Goal: Answer question/provide support: Share knowledge or assist other users

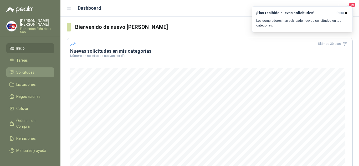
click at [28, 72] on span "Solicitudes" at bounding box center [25, 73] width 18 height 6
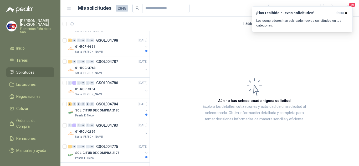
scroll to position [184, 0]
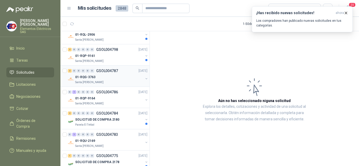
click at [85, 72] on div "2 0 0 0 0 0" at bounding box center [81, 71] width 26 height 4
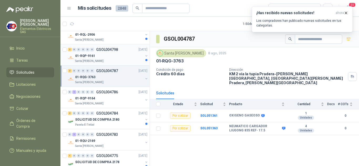
click at [82, 55] on p "01-RQP-9161" at bounding box center [85, 56] width 20 height 5
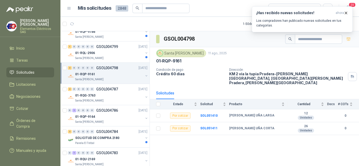
scroll to position [158, 0]
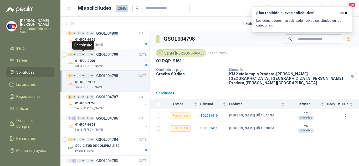
click at [82, 56] on div "0" at bounding box center [83, 55] width 4 height 4
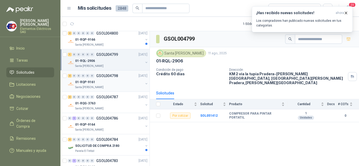
scroll to position [131, 0]
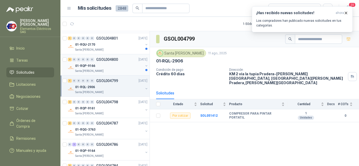
click at [87, 65] on p "01-RQP-9166" at bounding box center [85, 66] width 20 height 5
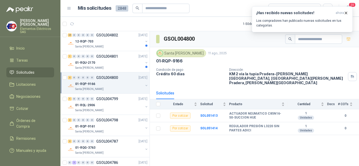
scroll to position [105, 0]
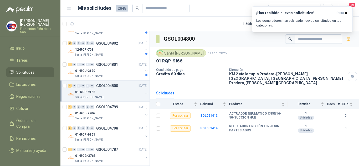
click at [87, 64] on div "0" at bounding box center [88, 65] width 4 height 4
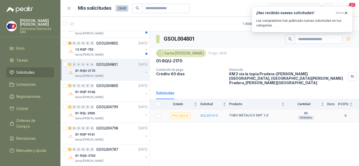
click at [208, 114] on b "SOL051415" at bounding box center [208, 116] width 17 height 4
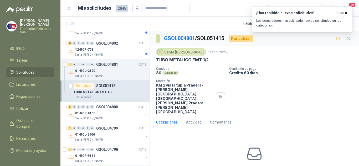
scroll to position [14, 0]
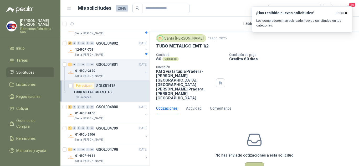
click at [250, 163] on button "Cotizar" at bounding box center [254, 168] width 19 height 10
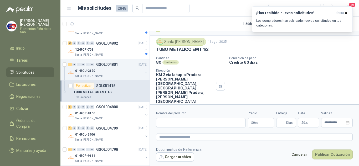
scroll to position [10, 0]
click at [161, 120] on input "Nombre del producto" at bounding box center [201, 122] width 90 height 9
type input "**********"
click at [259, 124] on p "$ 0 ,00" at bounding box center [261, 122] width 26 height 9
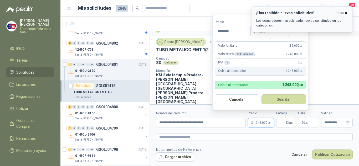
type input "********"
click at [346, 12] on icon "button" at bounding box center [346, 13] width 4 height 4
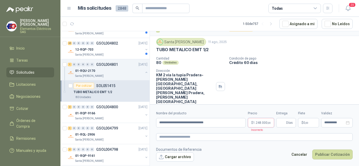
click at [263, 124] on span "1.248.000 ,00" at bounding box center [262, 122] width 18 height 3
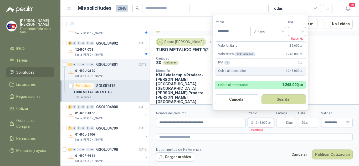
click at [301, 32] on input "search" at bounding box center [297, 31] width 12 height 8
click at [296, 43] on div "19%" at bounding box center [298, 42] width 10 height 6
click at [283, 125] on input "Entrega" at bounding box center [282, 122] width 6 height 9
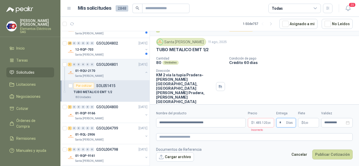
type input "*"
click at [304, 114] on label "Flete" at bounding box center [308, 113] width 21 height 5
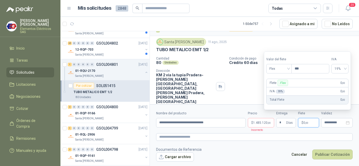
click at [303, 123] on span "0 ,00" at bounding box center [305, 122] width 5 height 3
click at [286, 68] on span "Flex" at bounding box center [278, 69] width 19 height 8
click at [275, 87] on div "Incluido" at bounding box center [279, 88] width 18 height 6
click at [328, 156] on button "Publicar Cotización" at bounding box center [332, 155] width 40 height 10
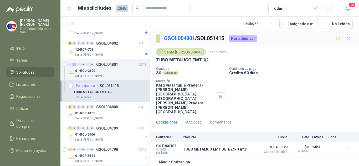
scroll to position [79, 0]
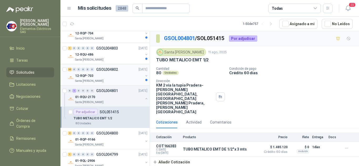
click at [81, 72] on div "35 0 0 0 0 0 GSOL004802 [DATE]" at bounding box center [108, 69] width 81 height 6
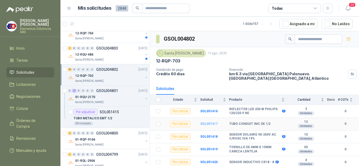
click at [207, 122] on b "SOL051417" at bounding box center [208, 124] width 17 height 4
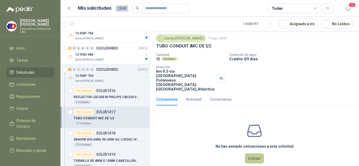
click at [253, 154] on button "Cotizar" at bounding box center [254, 159] width 19 height 10
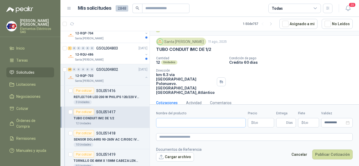
scroll to position [10, 0]
click at [176, 125] on input "Nombre del producto" at bounding box center [201, 122] width 90 height 9
type input "**********"
click at [256, 121] on p "$ 0 ,00" at bounding box center [261, 122] width 26 height 9
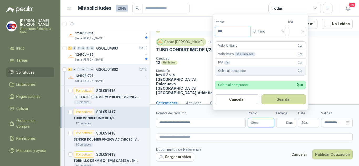
click at [230, 33] on input "***" at bounding box center [232, 31] width 35 height 9
type input "********"
click at [299, 32] on input "search" at bounding box center [297, 31] width 12 height 8
drag, startPoint x: 298, startPoint y: 43, endPoint x: 280, endPoint y: 99, distance: 58.4
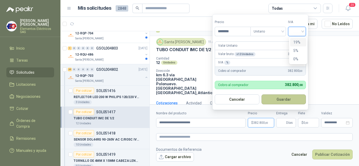
click at [298, 44] on div "19%" at bounding box center [298, 42] width 10 height 6
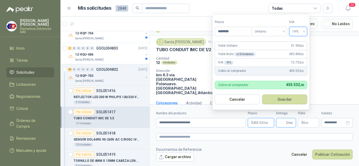
click at [282, 125] on input "Entrega" at bounding box center [282, 122] width 6 height 9
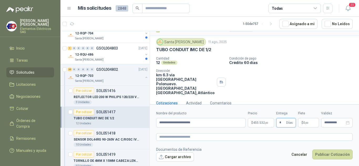
type input "*"
click at [303, 111] on form "**********" at bounding box center [254, 137] width 209 height 64
click at [303, 122] on span "0 ,00" at bounding box center [305, 122] width 5 height 3
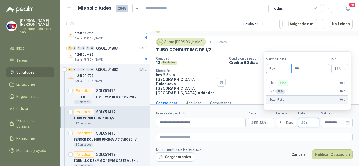
click at [287, 69] on span "Flex" at bounding box center [278, 69] width 19 height 8
click at [271, 86] on div "Incluido" at bounding box center [279, 88] width 18 height 6
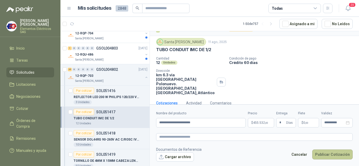
click at [323, 154] on button "Publicar Cotización" at bounding box center [332, 155] width 40 height 10
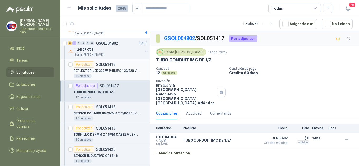
scroll to position [79, 0]
